Goal: Task Accomplishment & Management: Complete application form

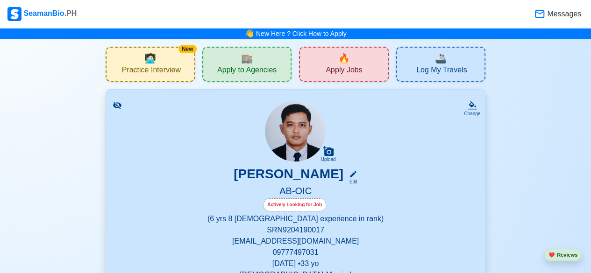
click at [337, 70] on span "Apply Jobs" at bounding box center [344, 71] width 36 height 12
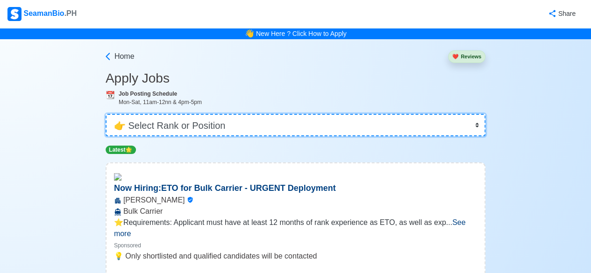
click at [478, 127] on select "👉 Select Rank or Position Master Chief Officer 2nd Officer 3rd Officer Junior O…" at bounding box center [296, 125] width 380 height 22
select select "Junior Officer"
click at [107, 114] on select "👉 Select Rank or Position Master Chief Officer 2nd Officer 3rd Officer Junior O…" at bounding box center [296, 125] width 380 height 22
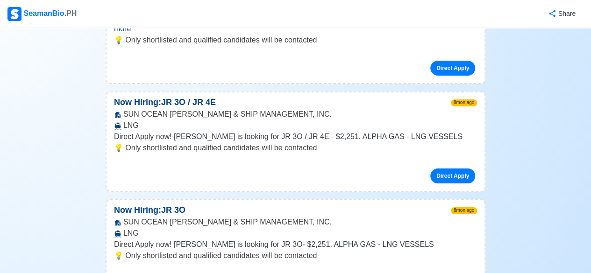
scroll to position [2851, 0]
